Goal: Task Accomplishment & Management: Manage account settings

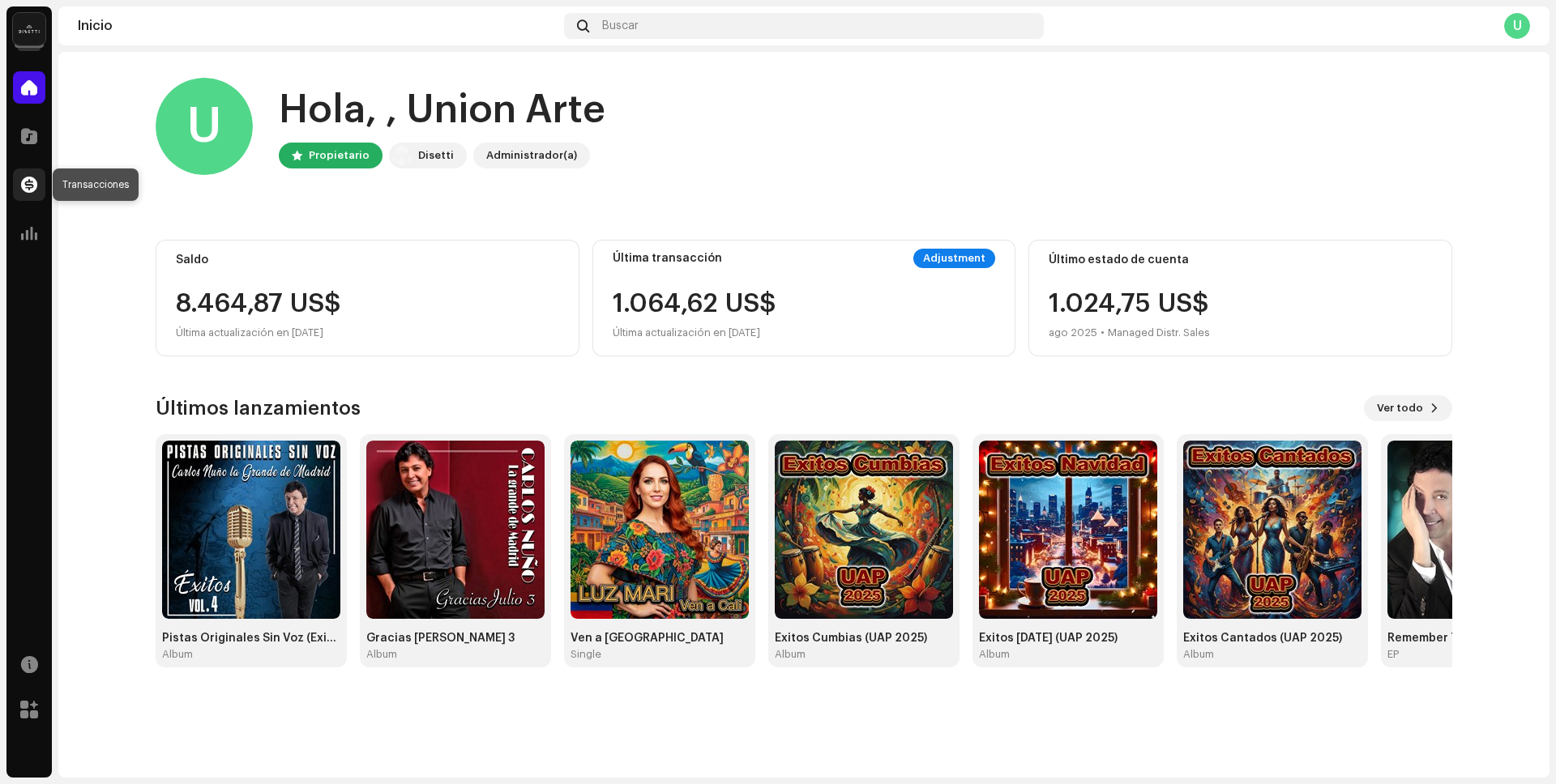
click at [28, 188] on span at bounding box center [28, 185] width 16 height 13
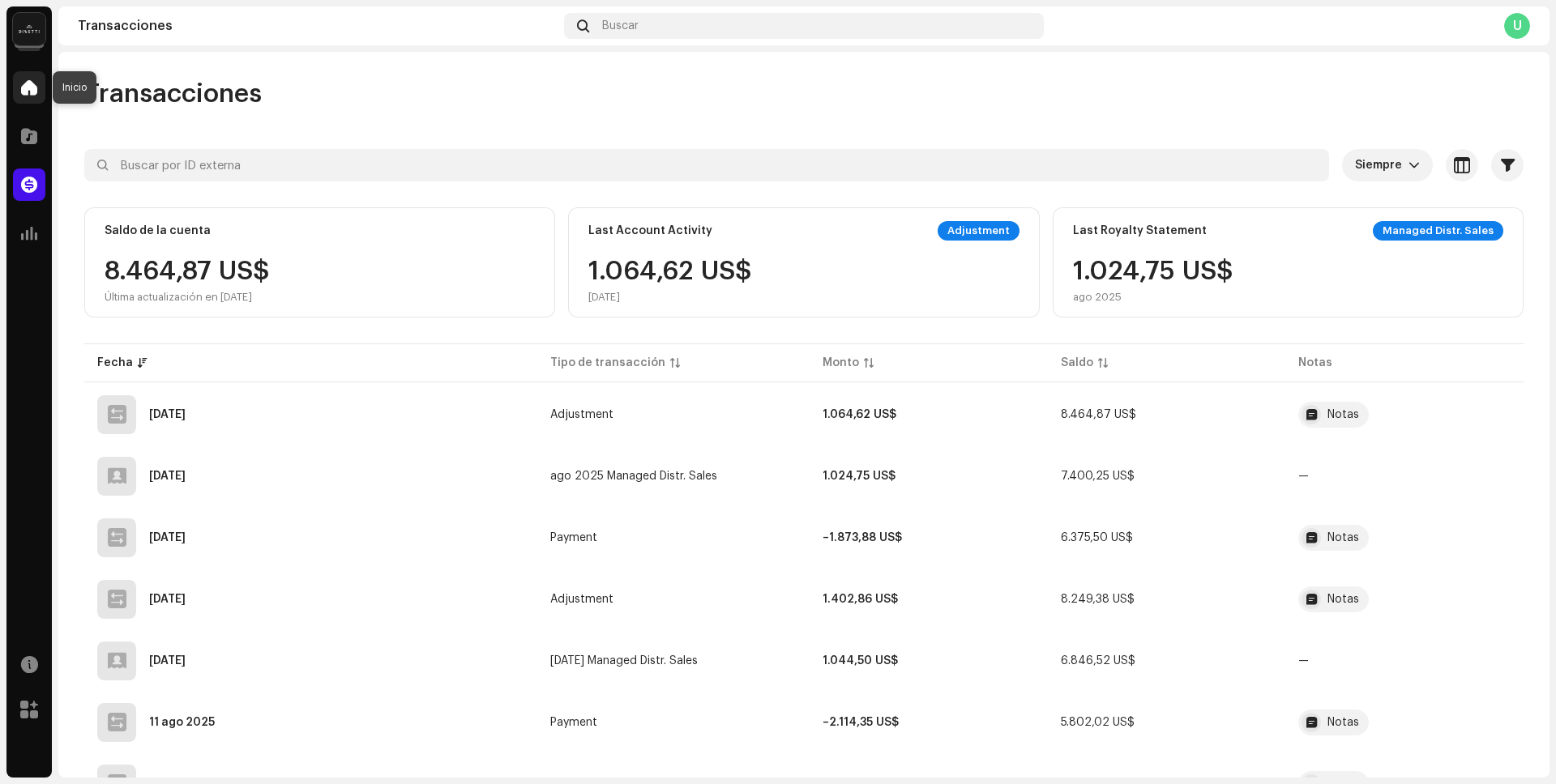
click at [30, 94] on span at bounding box center [28, 87] width 16 height 13
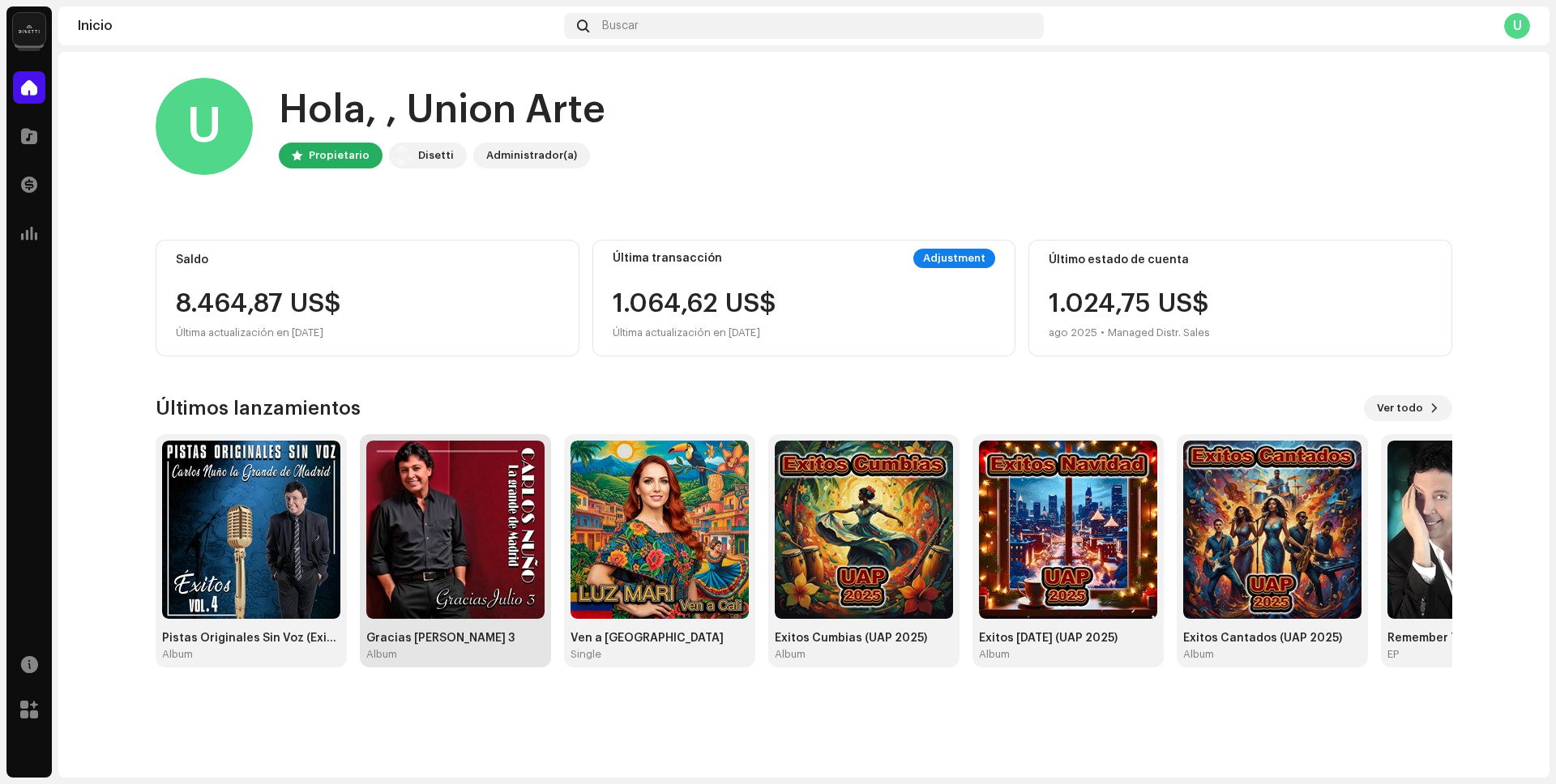
click at [454, 534] on img at bounding box center [455, 530] width 178 height 178
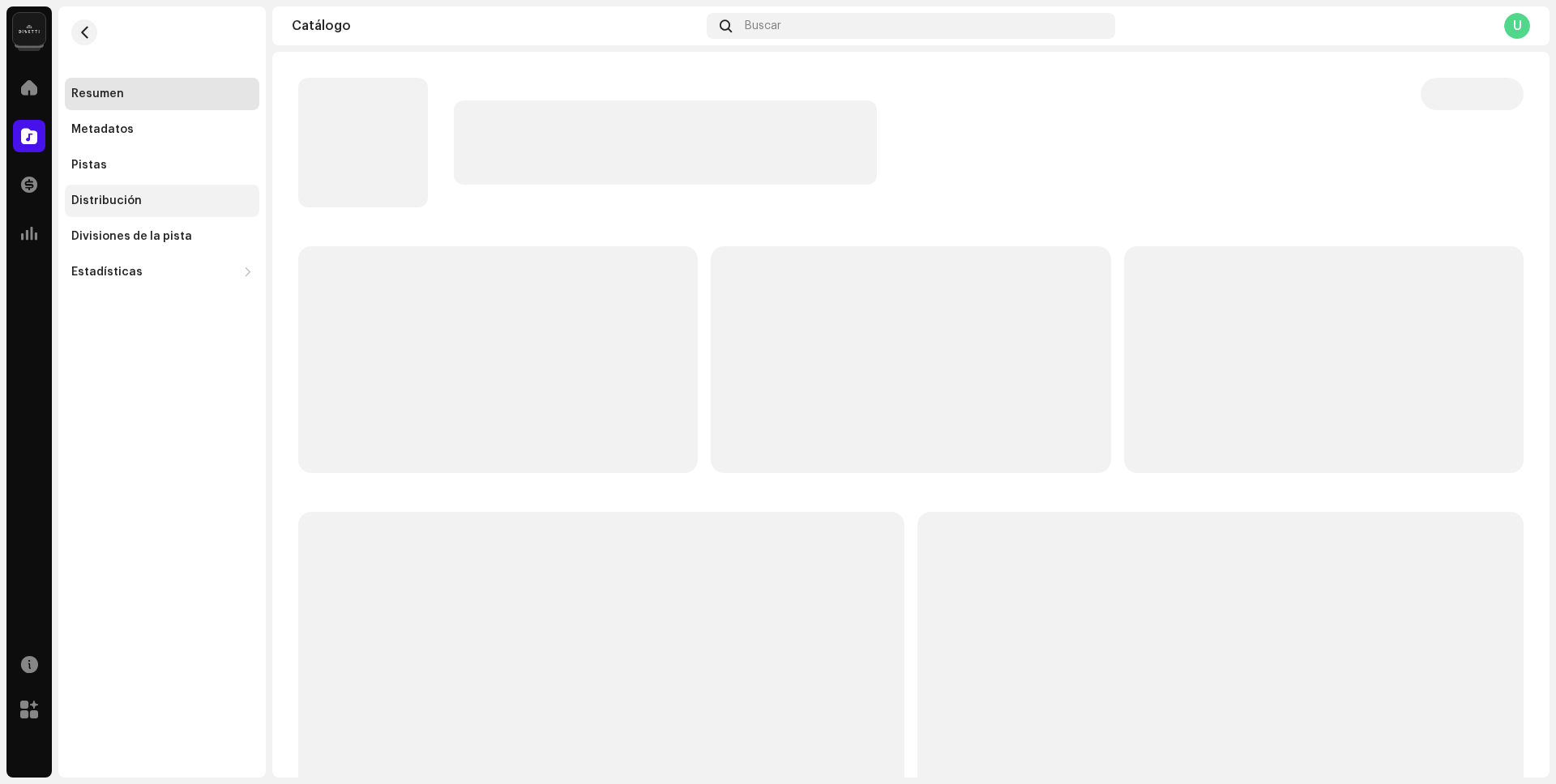
click at [106, 202] on div "Distribución" at bounding box center [106, 201] width 70 height 13
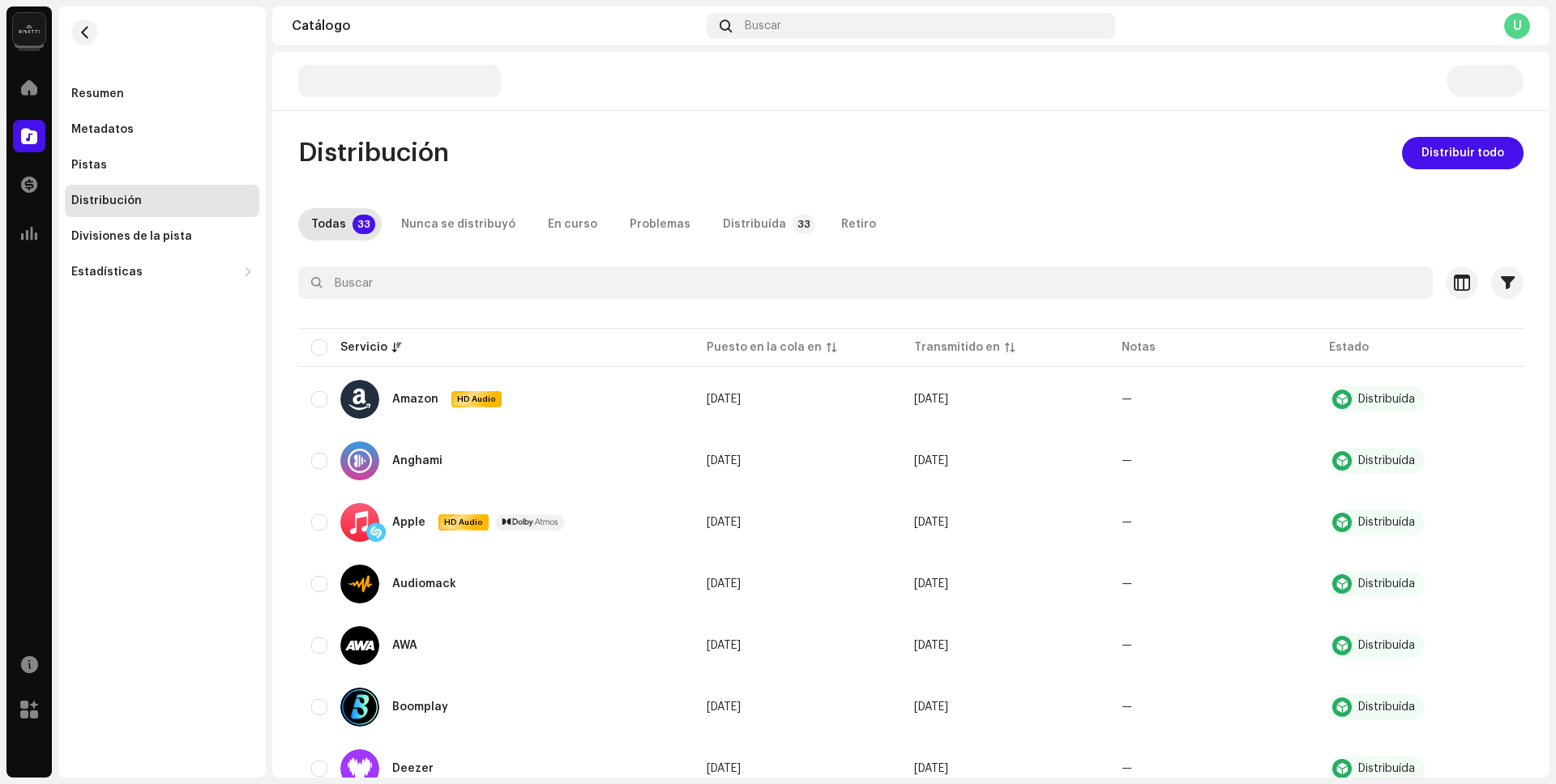
click at [106, 202] on div "Distribución" at bounding box center [106, 201] width 70 height 13
drag, startPoint x: 85, startPoint y: 168, endPoint x: 0, endPoint y: 51, distance: 144.6
click at [84, 167] on div "Pistas" at bounding box center [89, 166] width 36 height 13
